Goal: Information Seeking & Learning: Learn about a topic

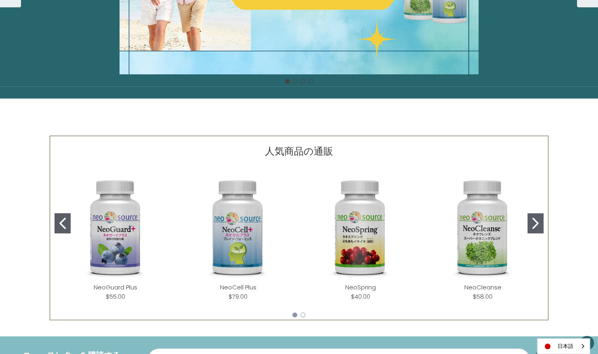
scroll to position [234, 0]
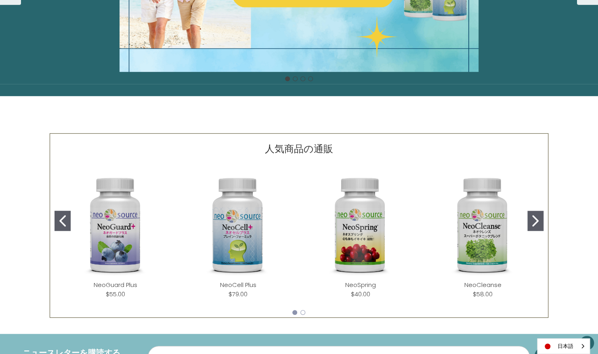
click at [536, 219] on icon "Go to slide 2" at bounding box center [535, 220] width 6 height 11
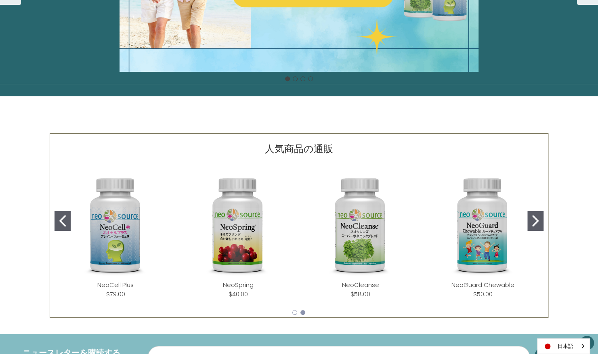
click at [536, 219] on icon "Go to slide 2" at bounding box center [535, 220] width 6 height 11
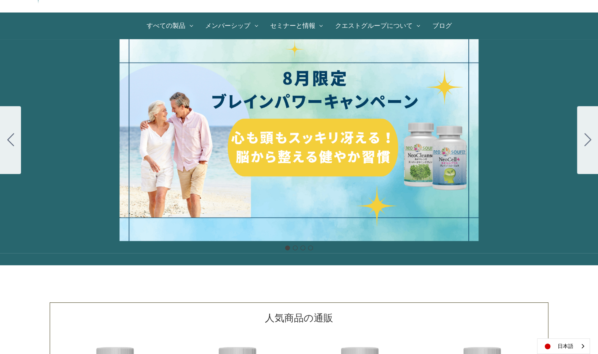
scroll to position [0, 0]
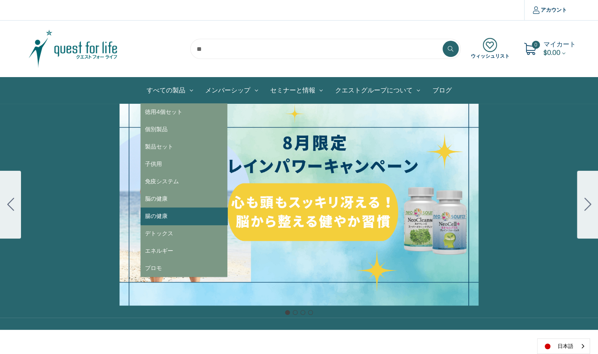
click at [163, 210] on link "腸の健康" at bounding box center [184, 216] width 87 height 17
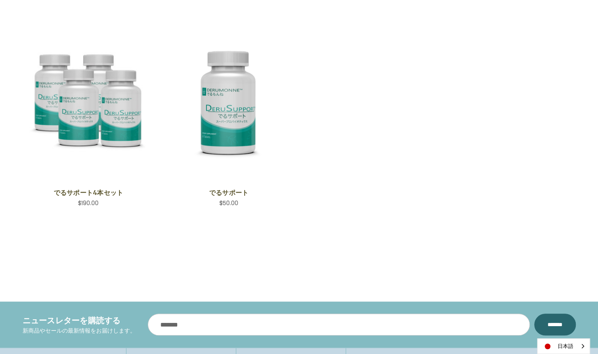
scroll to position [22, 0]
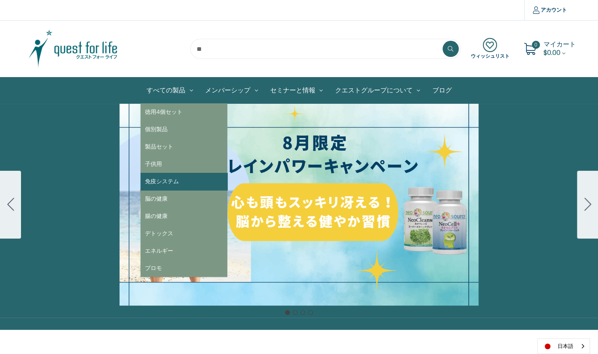
click at [158, 179] on link "免疫システム" at bounding box center [184, 181] width 87 height 17
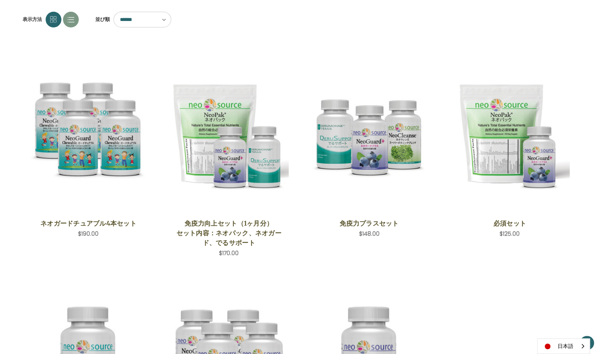
scroll to position [109, 0]
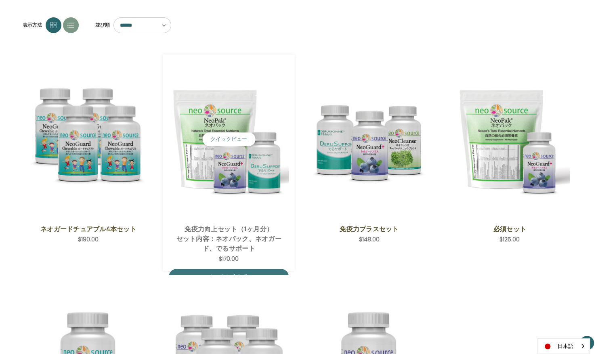
click at [226, 109] on img "Immune Boost Set,$170.00\a" at bounding box center [229, 140] width 120 height 120
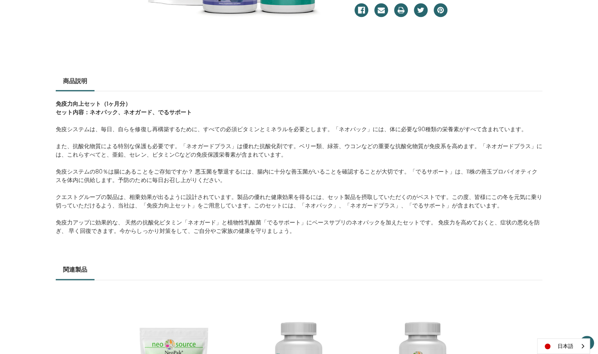
scroll to position [11, 0]
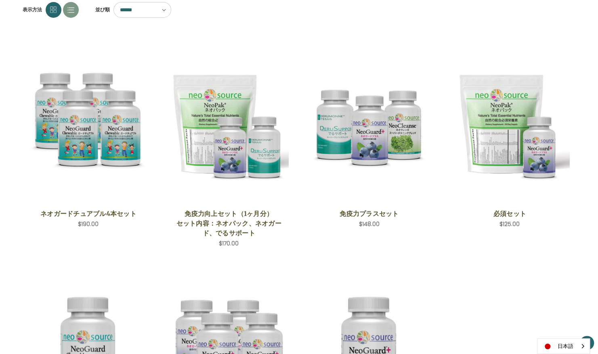
scroll to position [128, 0]
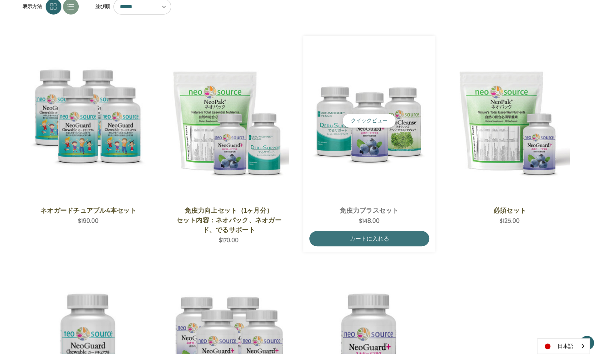
click at [358, 107] on img "Immune Plus Set,$148.00\a" at bounding box center [369, 121] width 120 height 120
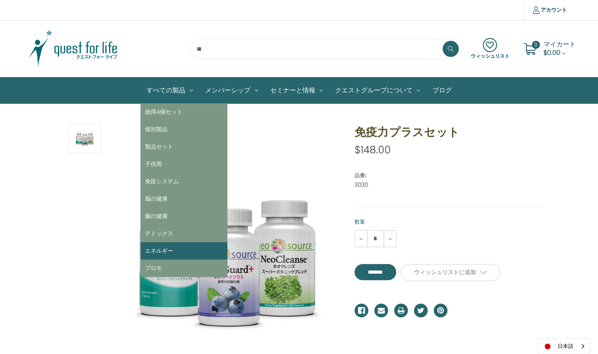
click at [154, 246] on link "エネルギー" at bounding box center [184, 250] width 87 height 17
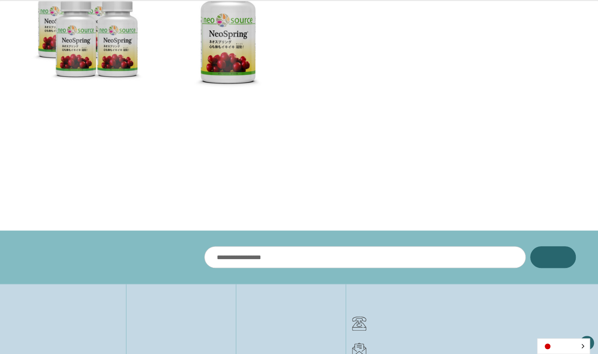
scroll to position [15, 0]
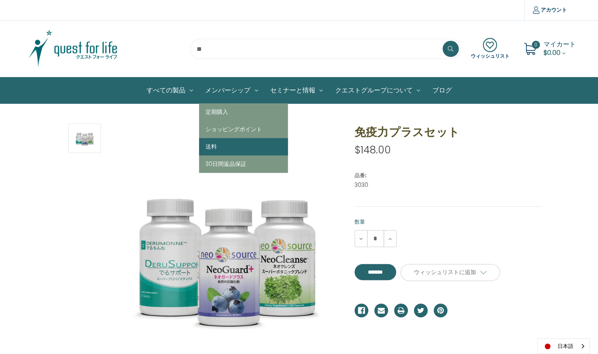
click at [221, 143] on link "送料" at bounding box center [243, 146] width 89 height 17
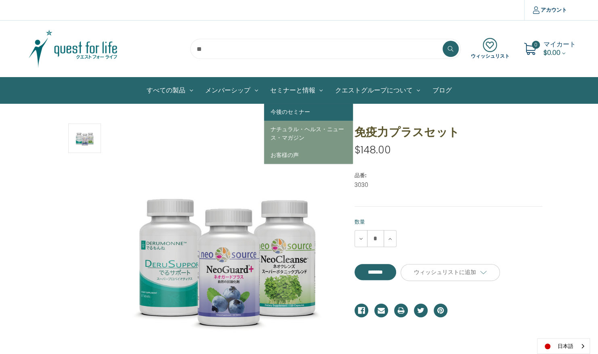
click at [294, 113] on link "今後のセミナー" at bounding box center [308, 111] width 89 height 17
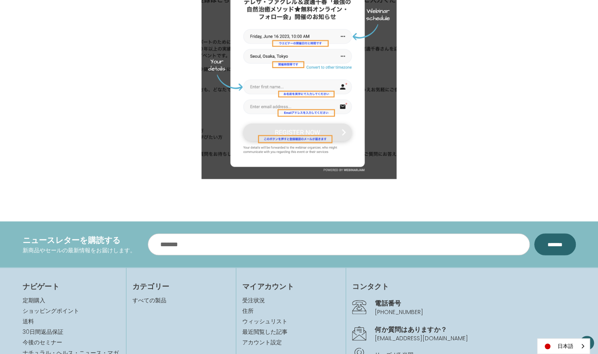
scroll to position [36, 0]
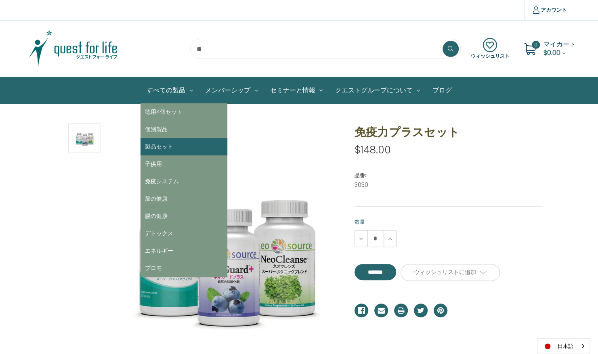
click at [155, 144] on link "製品セット" at bounding box center [184, 146] width 87 height 17
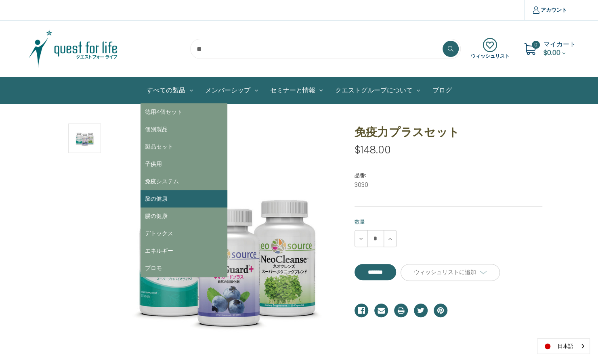
click at [160, 200] on link "脳の健康" at bounding box center [184, 198] width 87 height 17
click at [177, 88] on link "すべての製品" at bounding box center [170, 91] width 59 height 26
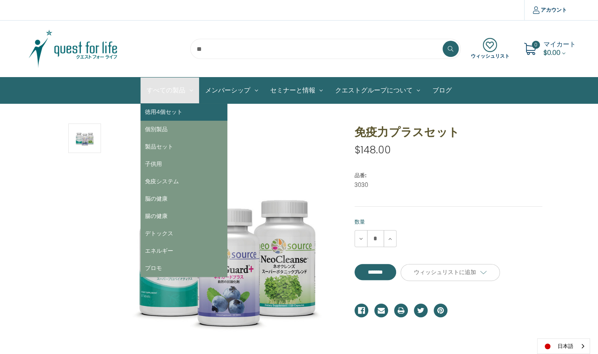
click at [169, 115] on link "徳用4個セット" at bounding box center [184, 111] width 87 height 17
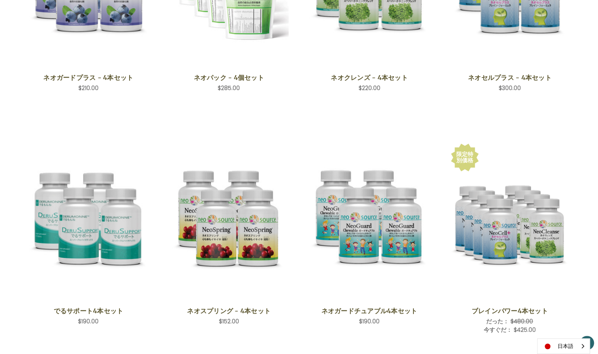
scroll to position [265, 0]
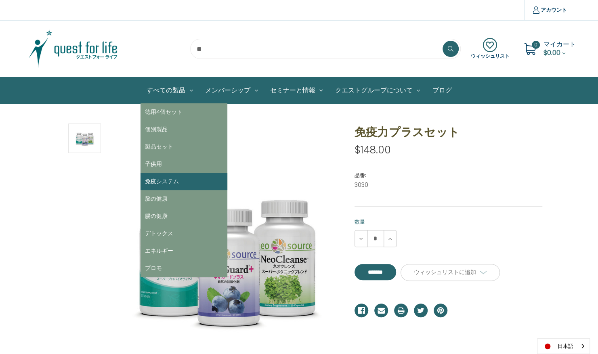
click at [187, 180] on link "免疫システム" at bounding box center [184, 181] width 87 height 17
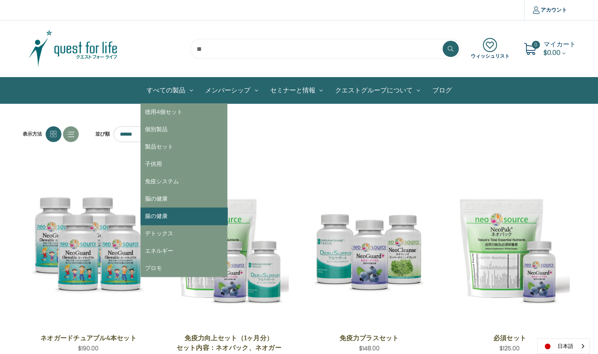
click at [167, 214] on link "腸の健康" at bounding box center [184, 216] width 87 height 17
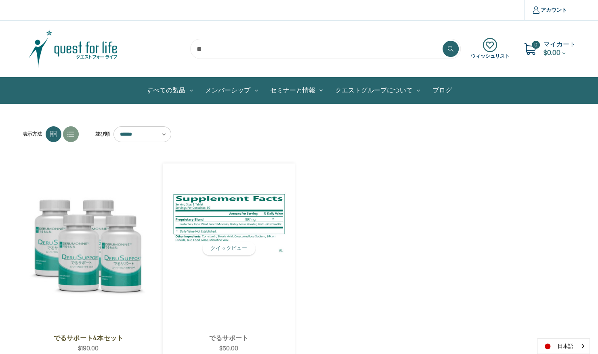
click at [230, 271] on img "DeruSupport,$50.00\a" at bounding box center [229, 249] width 120 height 128
